Goal: Transaction & Acquisition: Purchase product/service

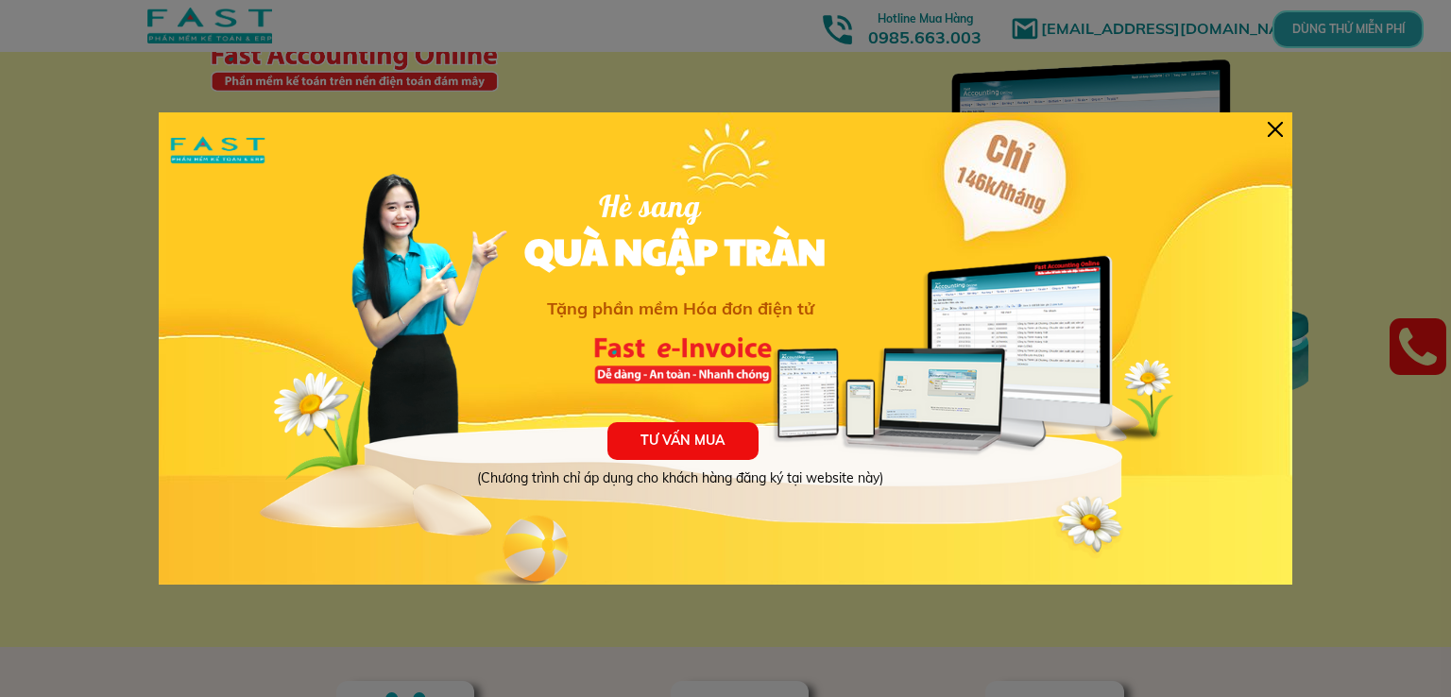
click at [1268, 129] on div at bounding box center [1275, 129] width 15 height 15
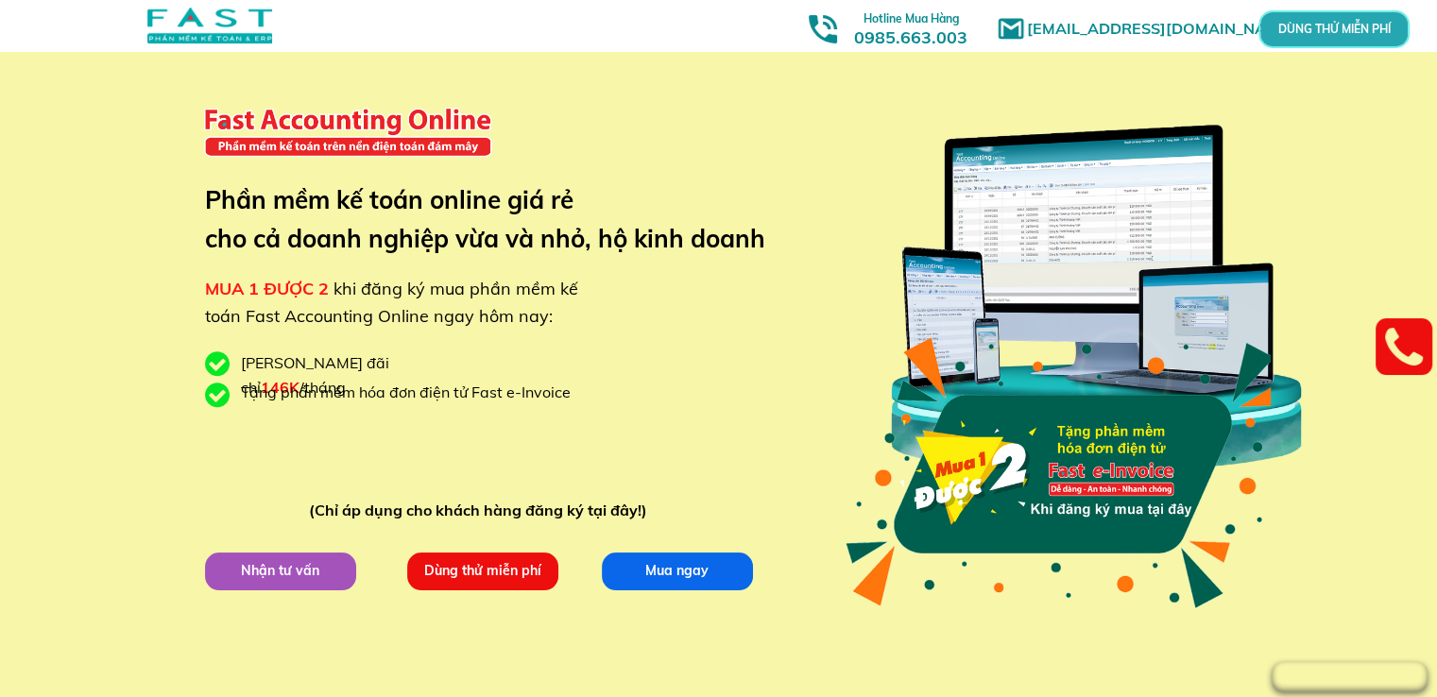
click at [276, 568] on p "Nhận tư vấn" at bounding box center [280, 571] width 152 height 38
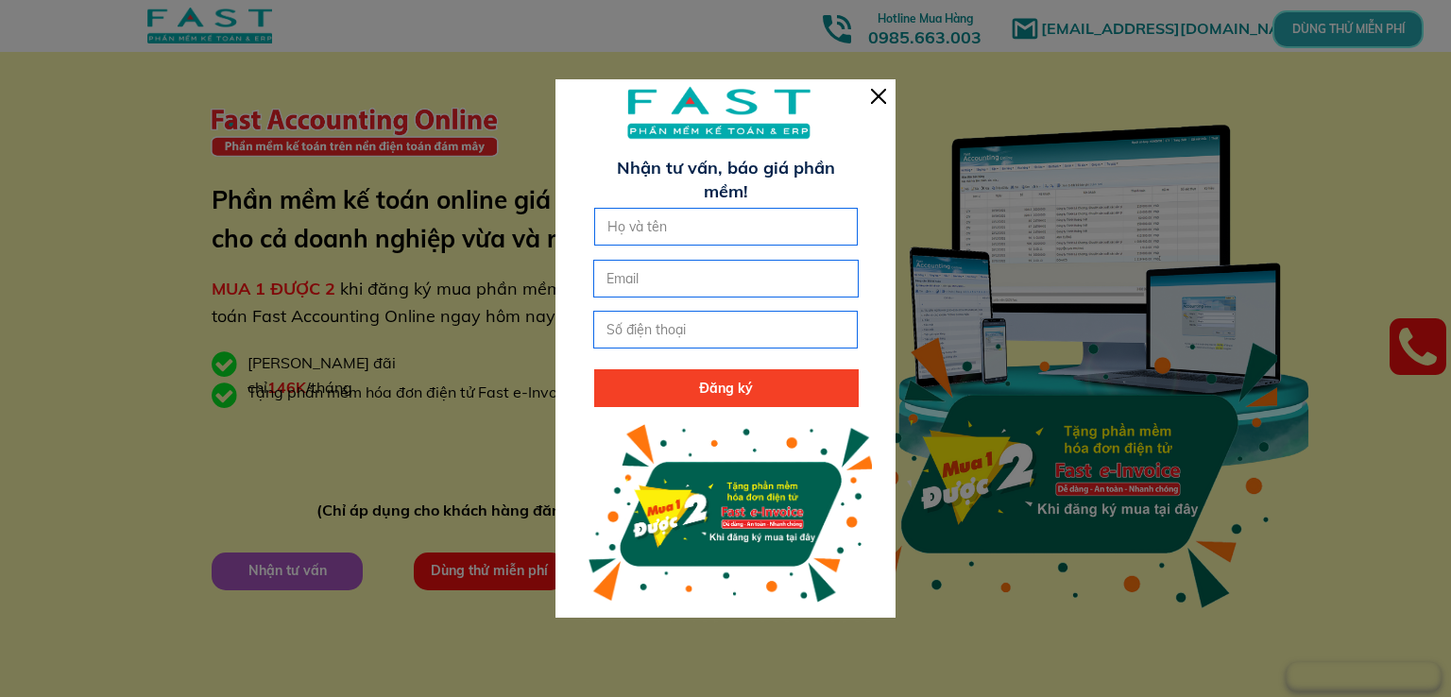
click at [883, 99] on div at bounding box center [878, 96] width 15 height 15
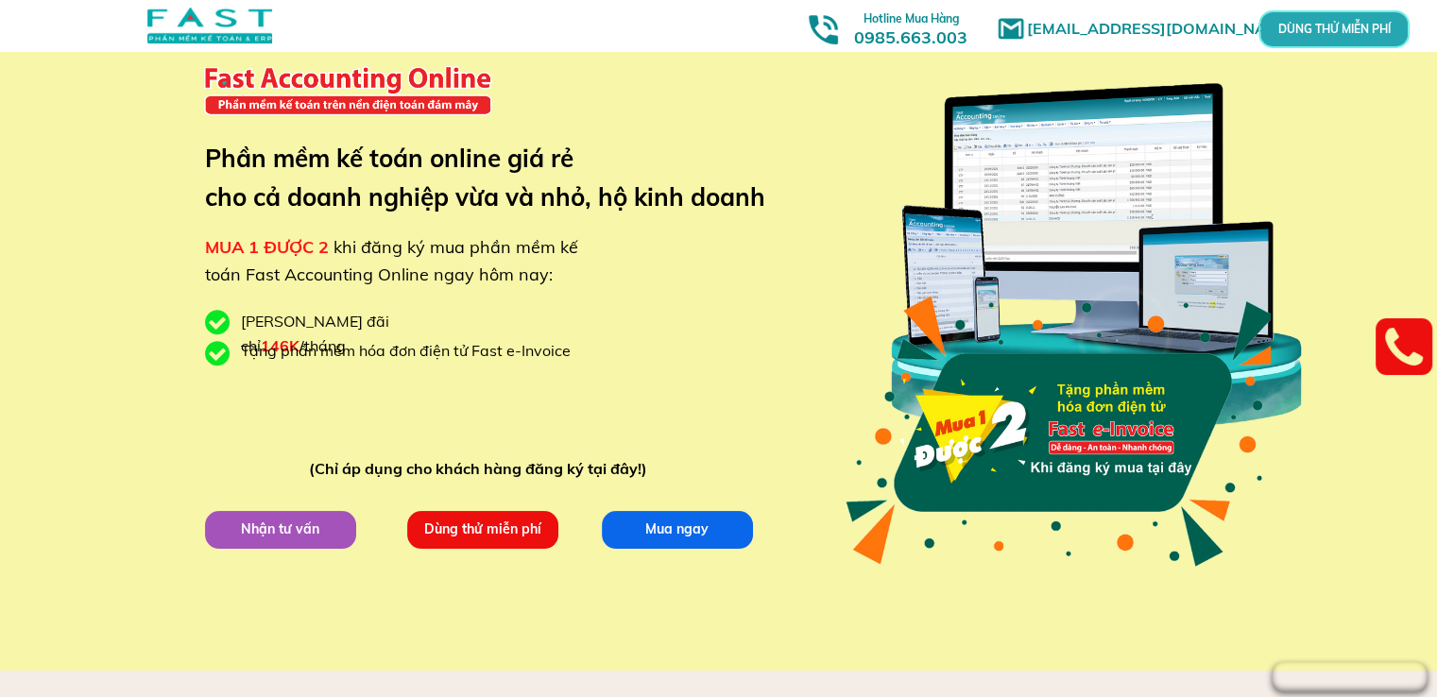
scroll to position [41, 0]
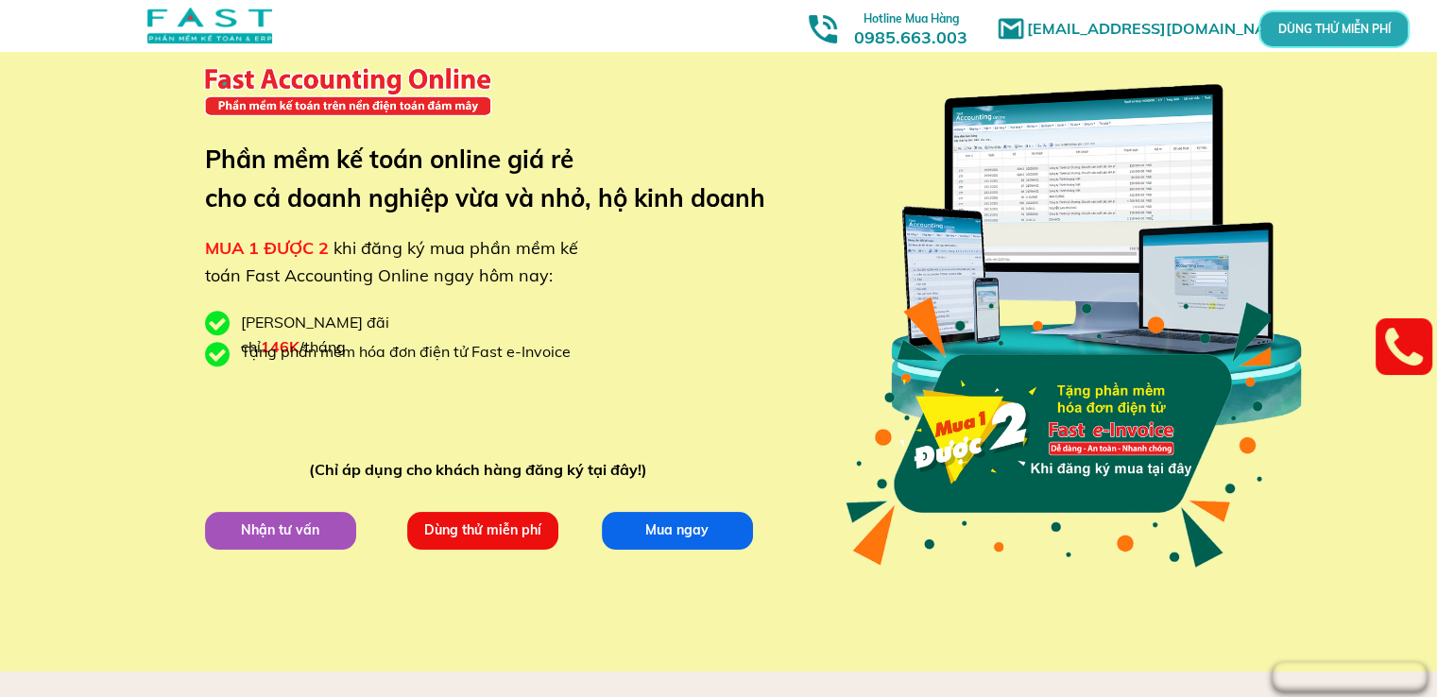
click at [684, 524] on p "Mua ngay" at bounding box center [677, 530] width 152 height 38
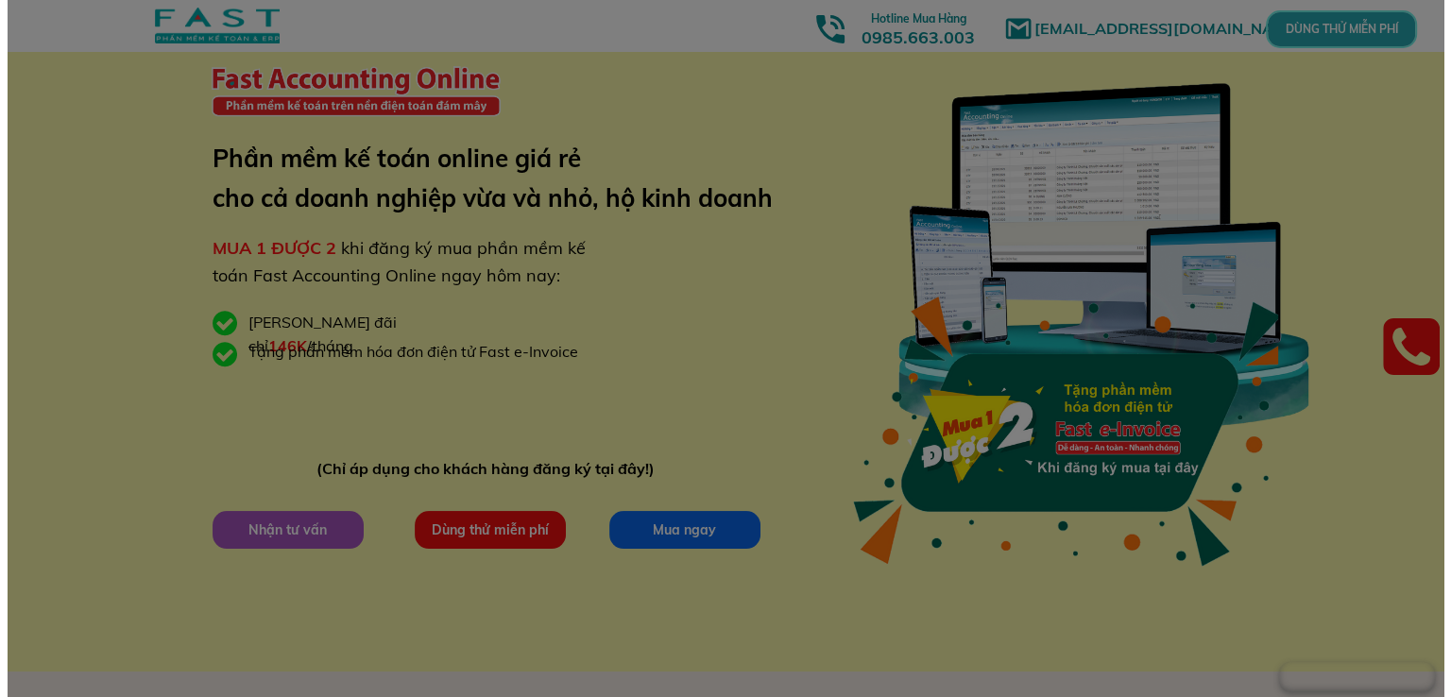
scroll to position [0, 0]
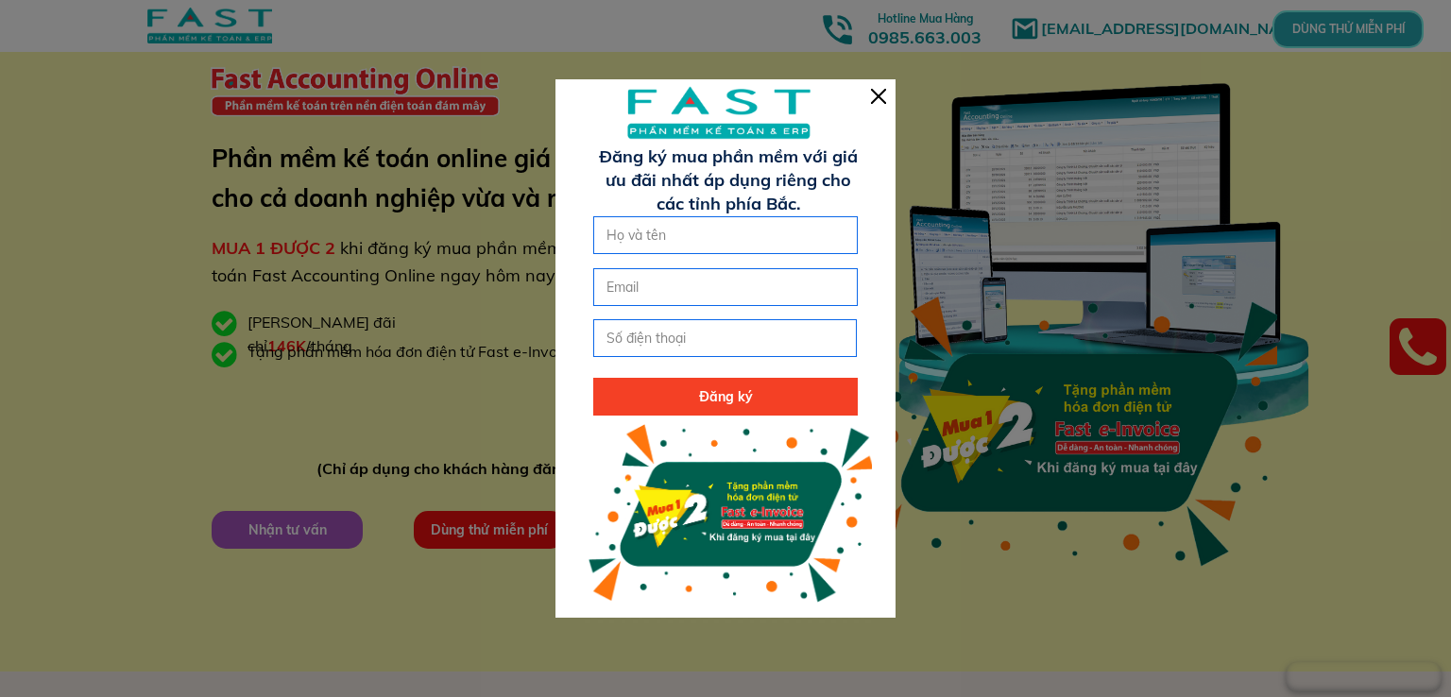
click at [874, 99] on div at bounding box center [878, 96] width 15 height 15
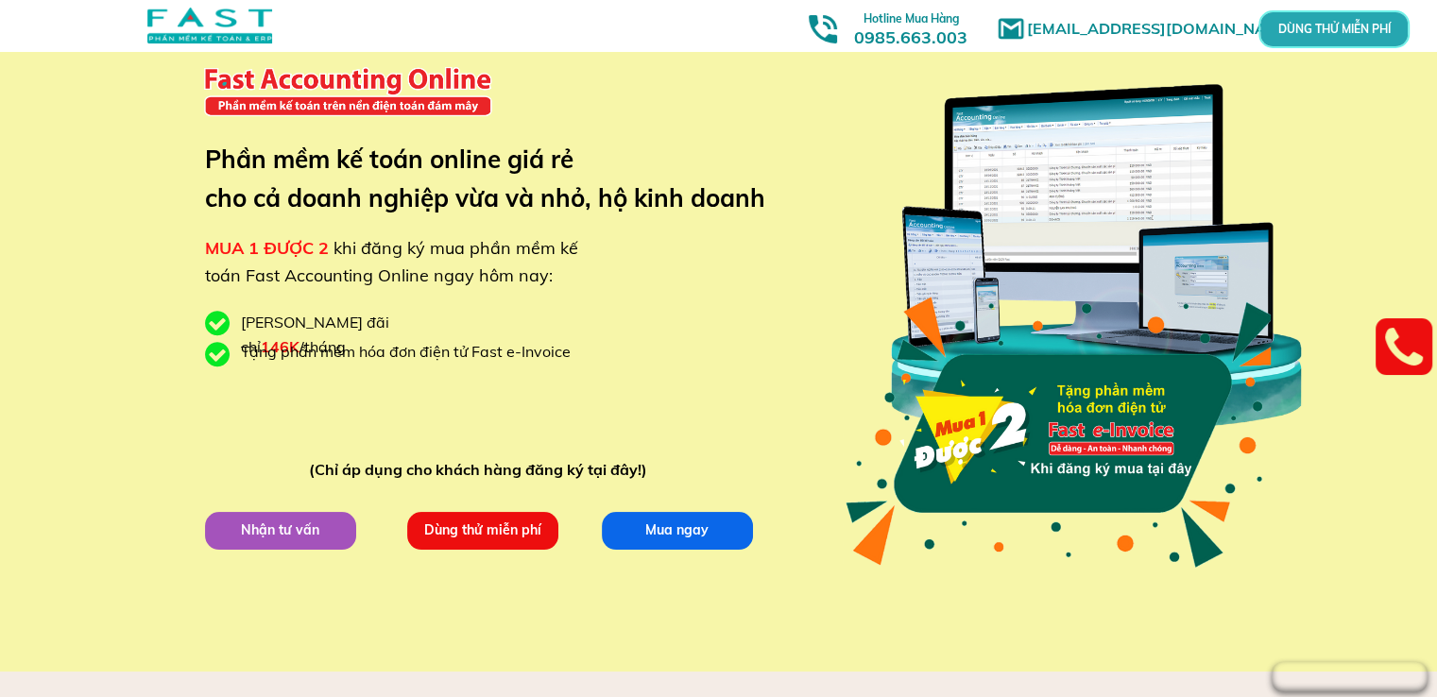
scroll to position [53, 0]
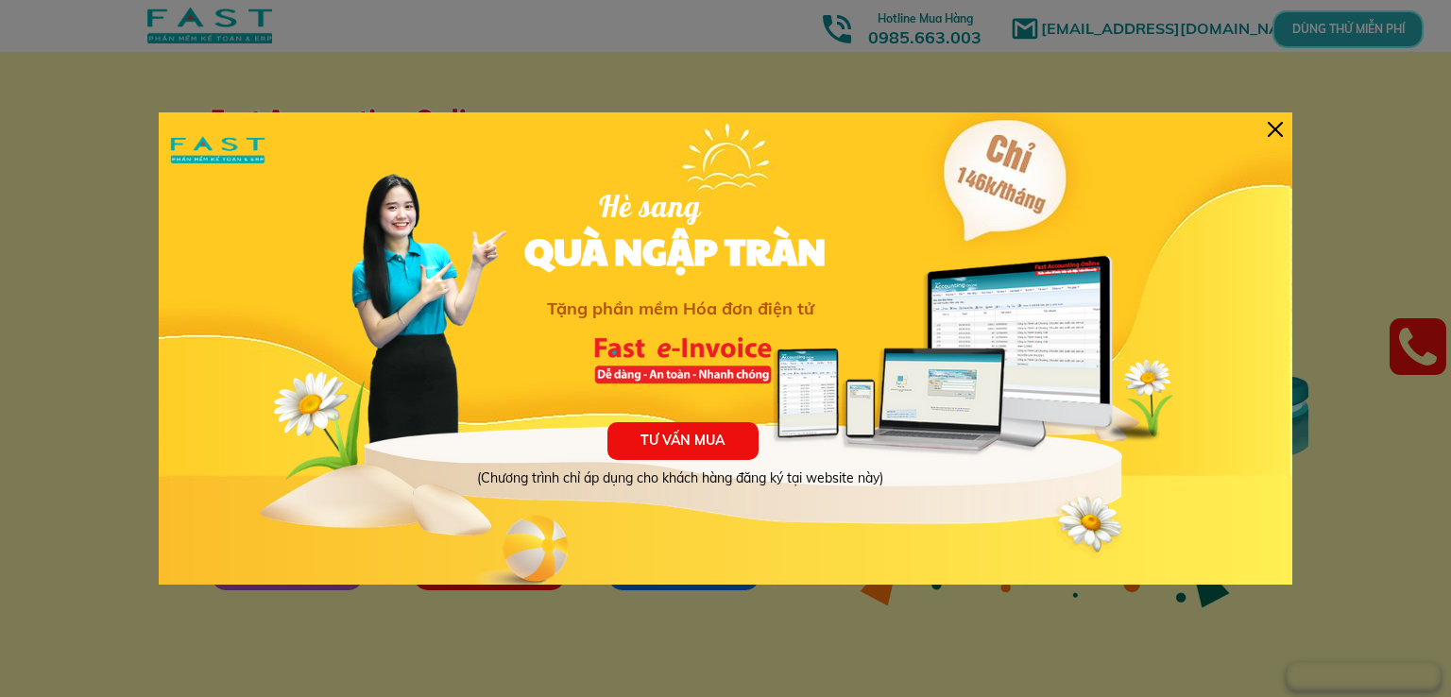
click at [1278, 126] on div at bounding box center [1275, 129] width 15 height 15
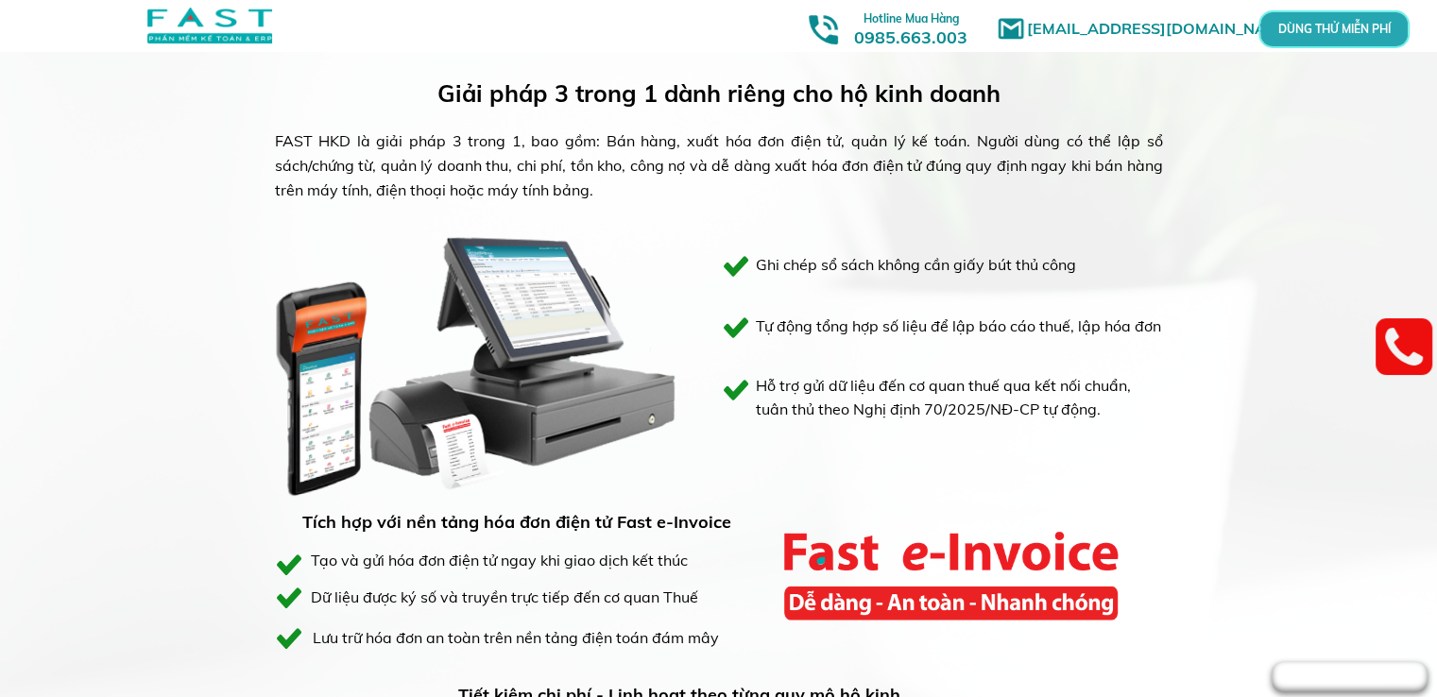
scroll to position [892, 0]
